Goal: Use online tool/utility: Use online tool/utility

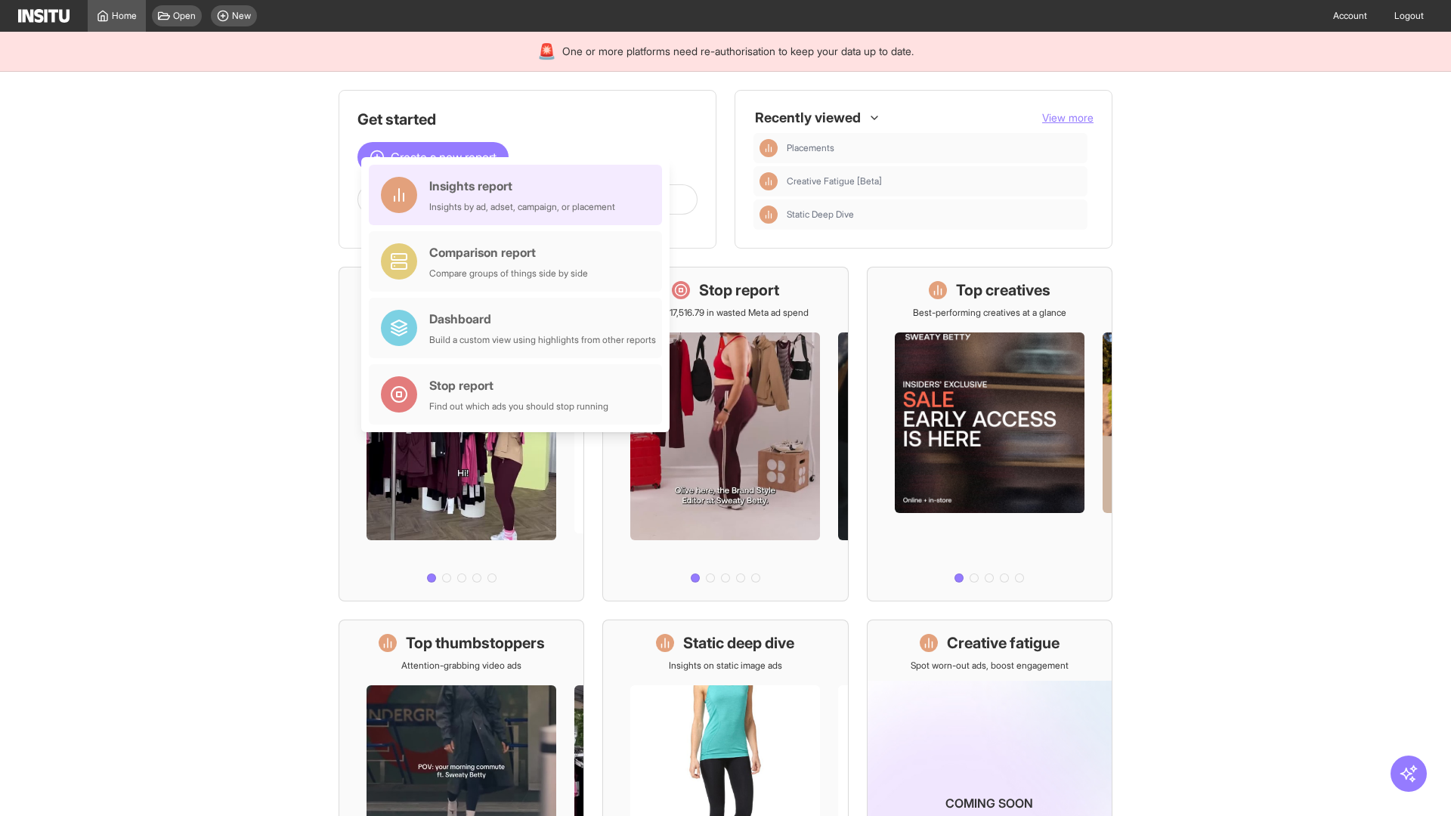
click at [519, 195] on div "Insights report Insights by ad, adset, campaign, or placement" at bounding box center [522, 195] width 186 height 36
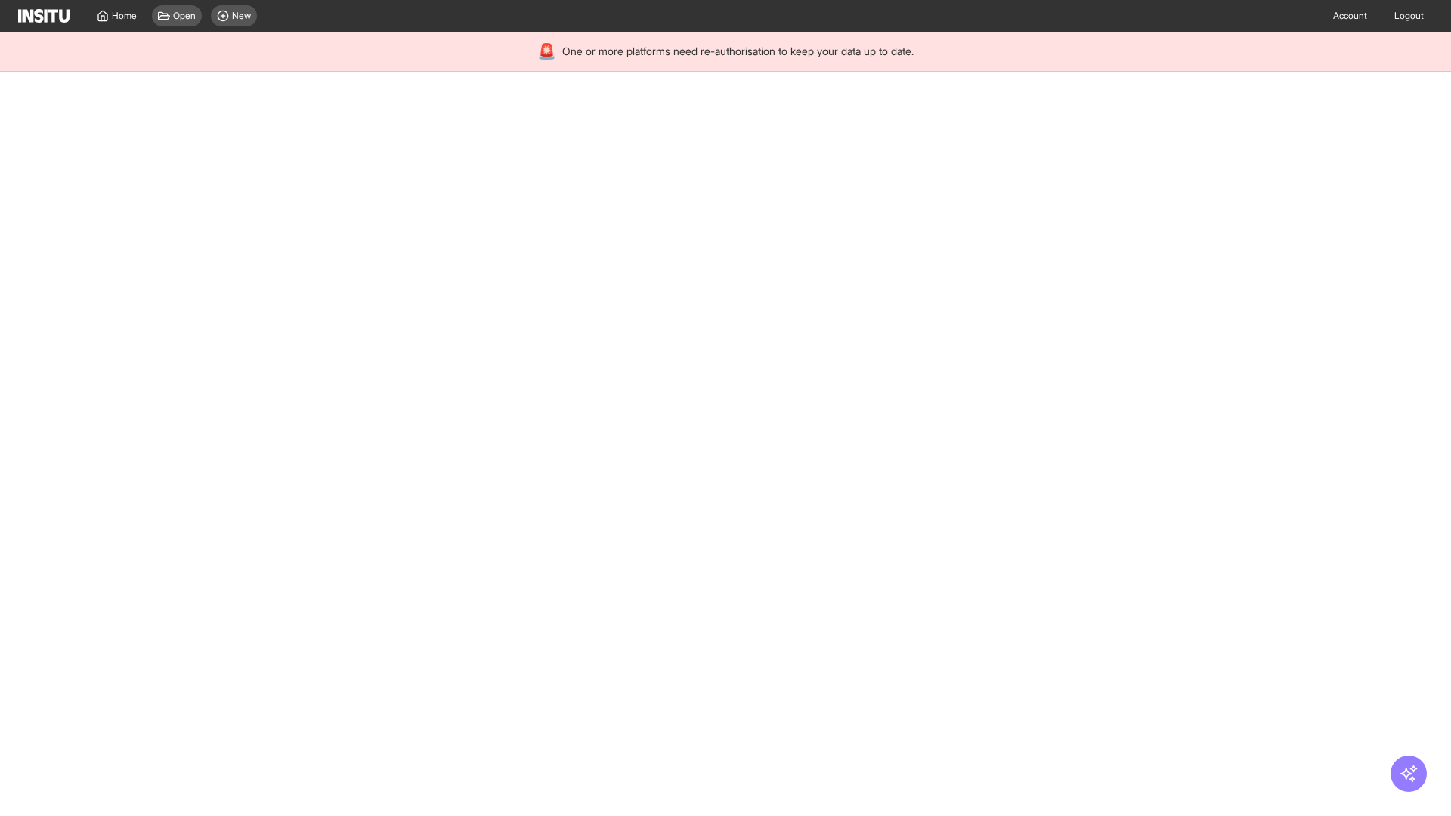
select select "**"
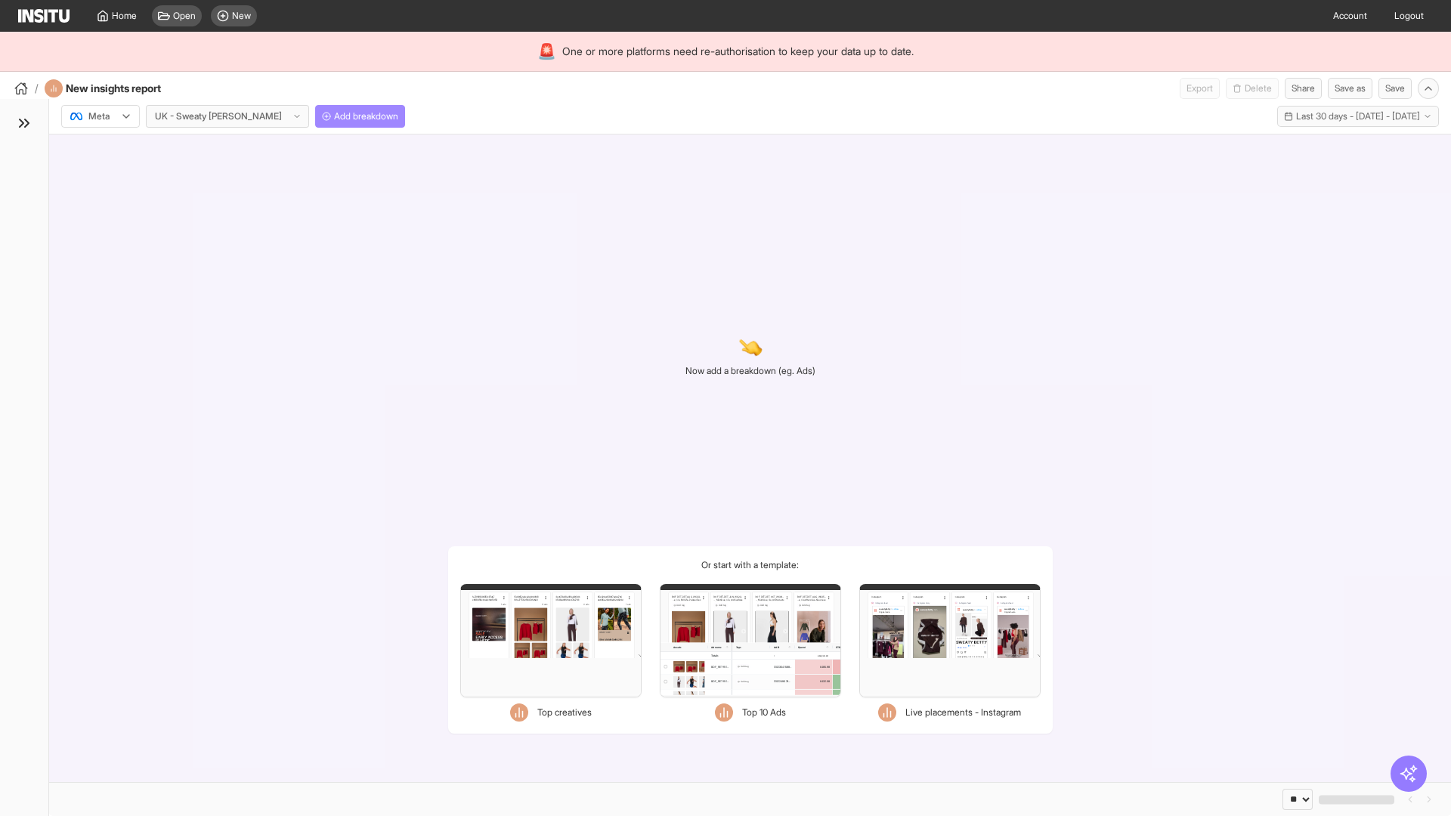
click at [334, 116] on span "Add breakdown" at bounding box center [366, 116] width 64 height 12
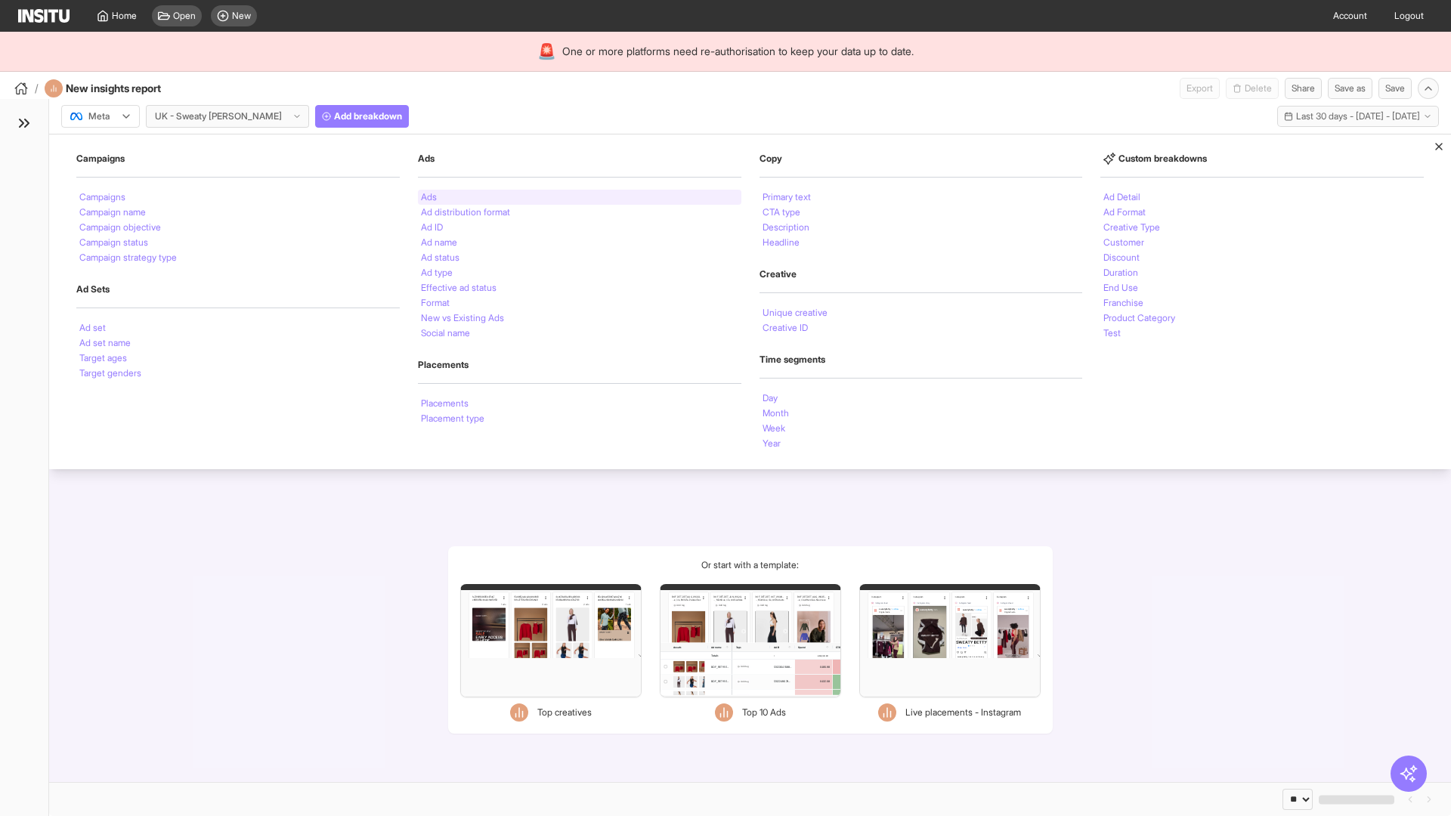
click at [429, 197] on li "Ads" at bounding box center [429, 197] width 16 height 9
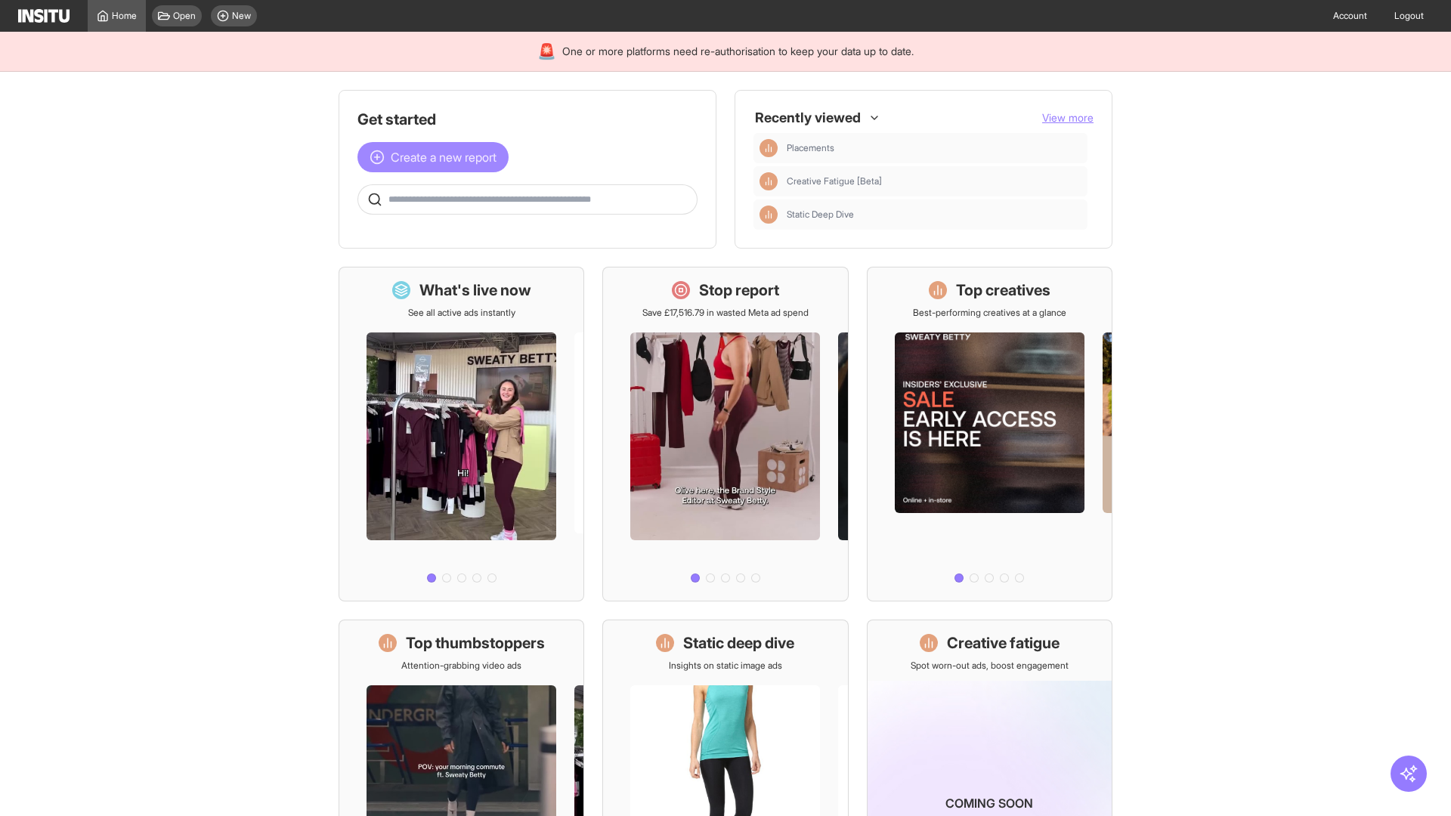
click at [437, 157] on span "Create a new report" at bounding box center [444, 157] width 106 height 18
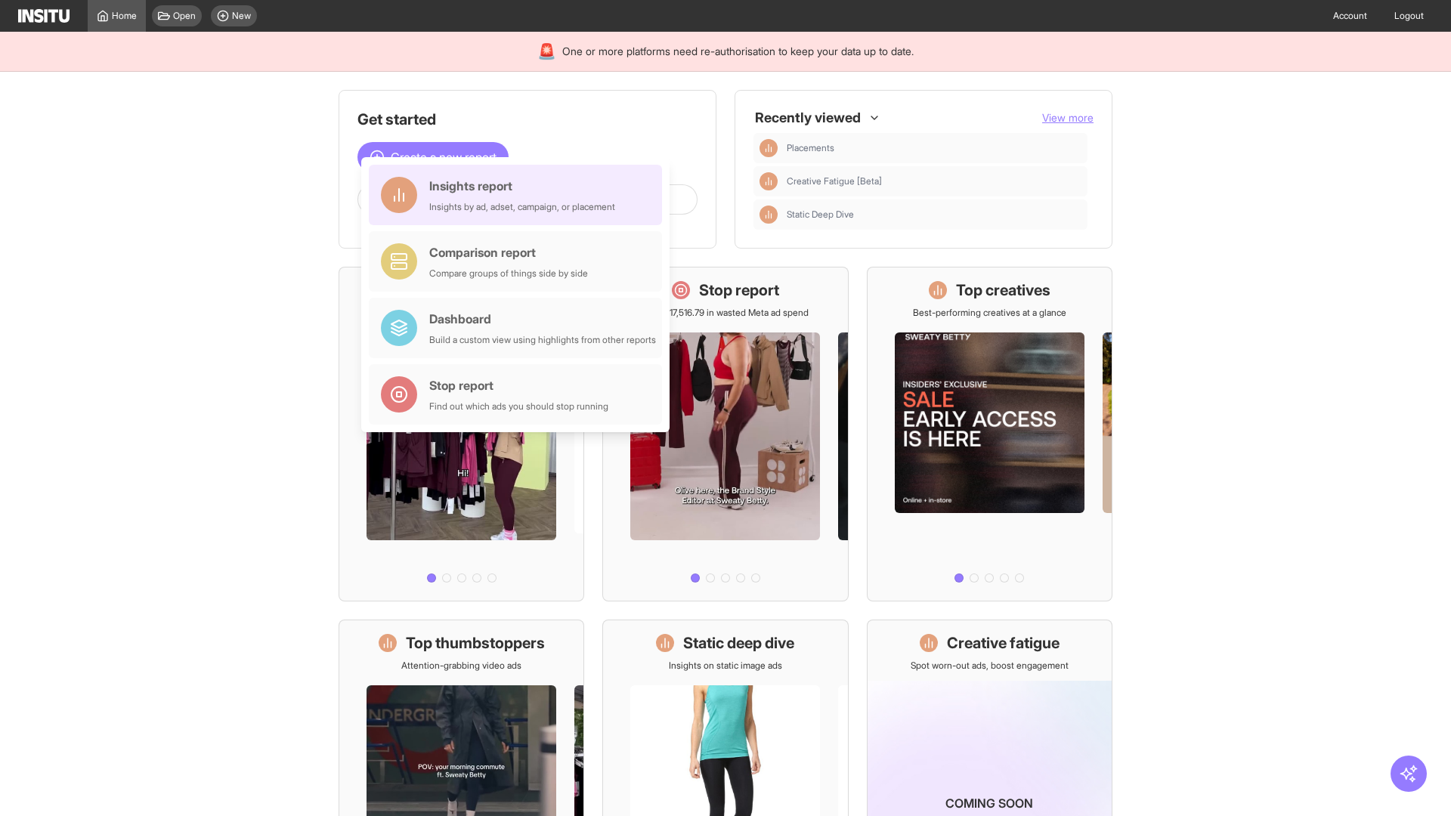
click at [519, 195] on div "Insights report Insights by ad, adset, campaign, or placement" at bounding box center [522, 195] width 186 height 36
